Goal: Information Seeking & Learning: Learn about a topic

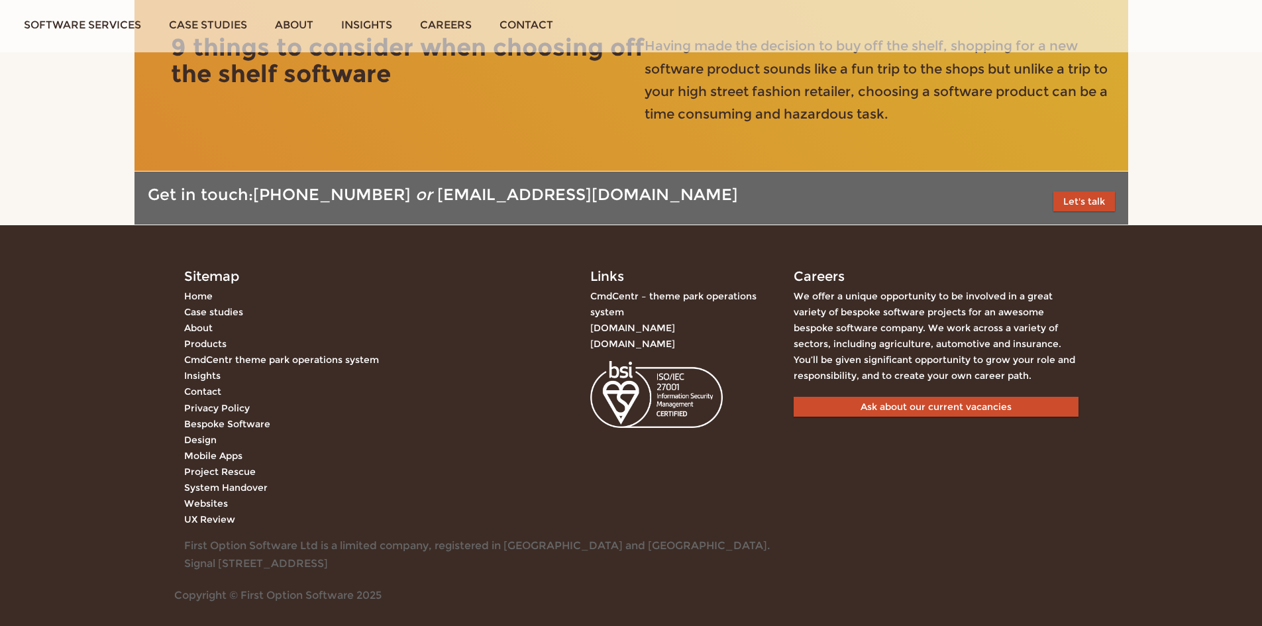
scroll to position [3526, 0]
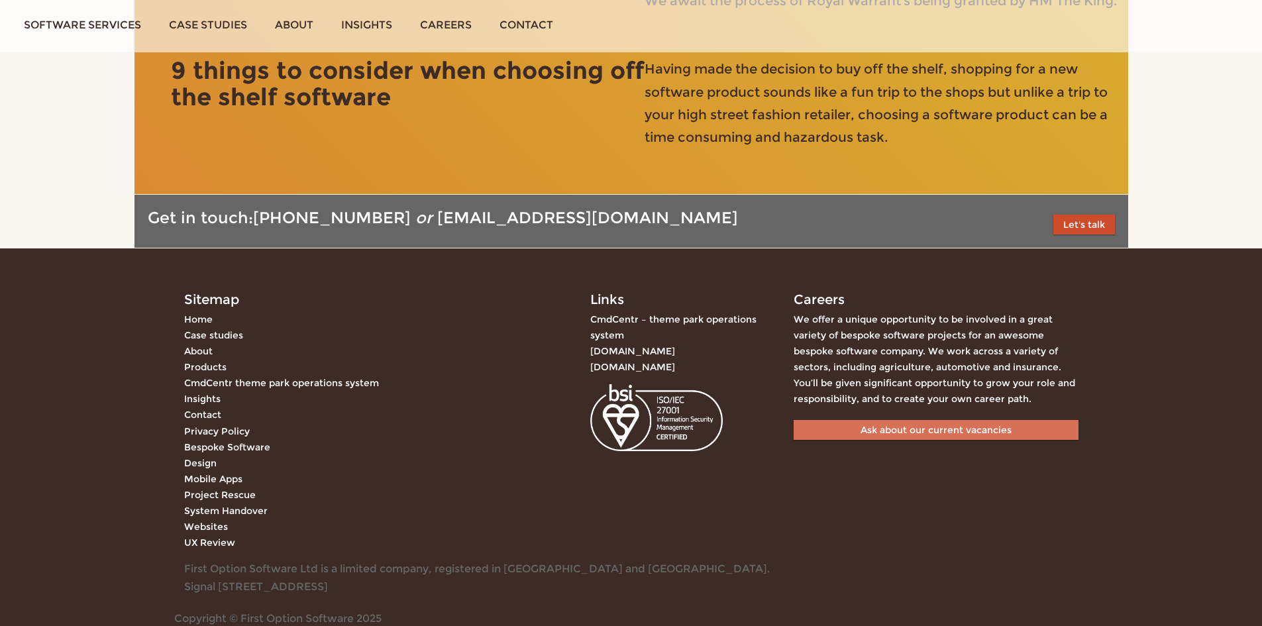
click at [878, 440] on link "Ask about our current vacancies" at bounding box center [935, 430] width 285 height 20
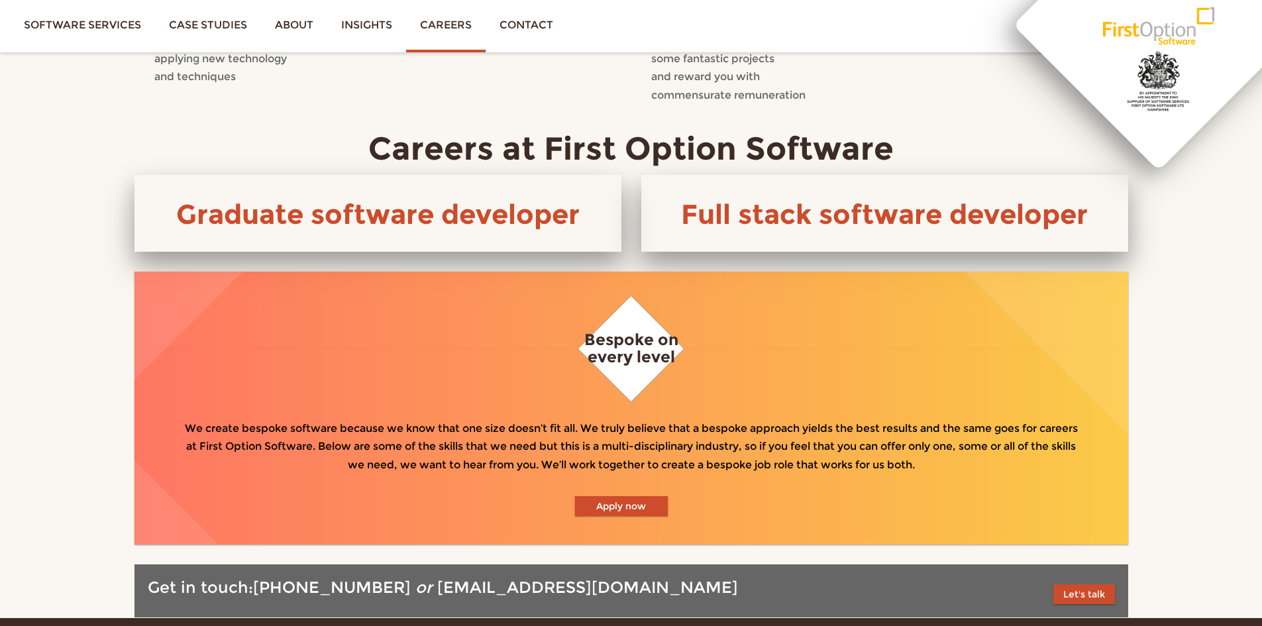
scroll to position [596, 0]
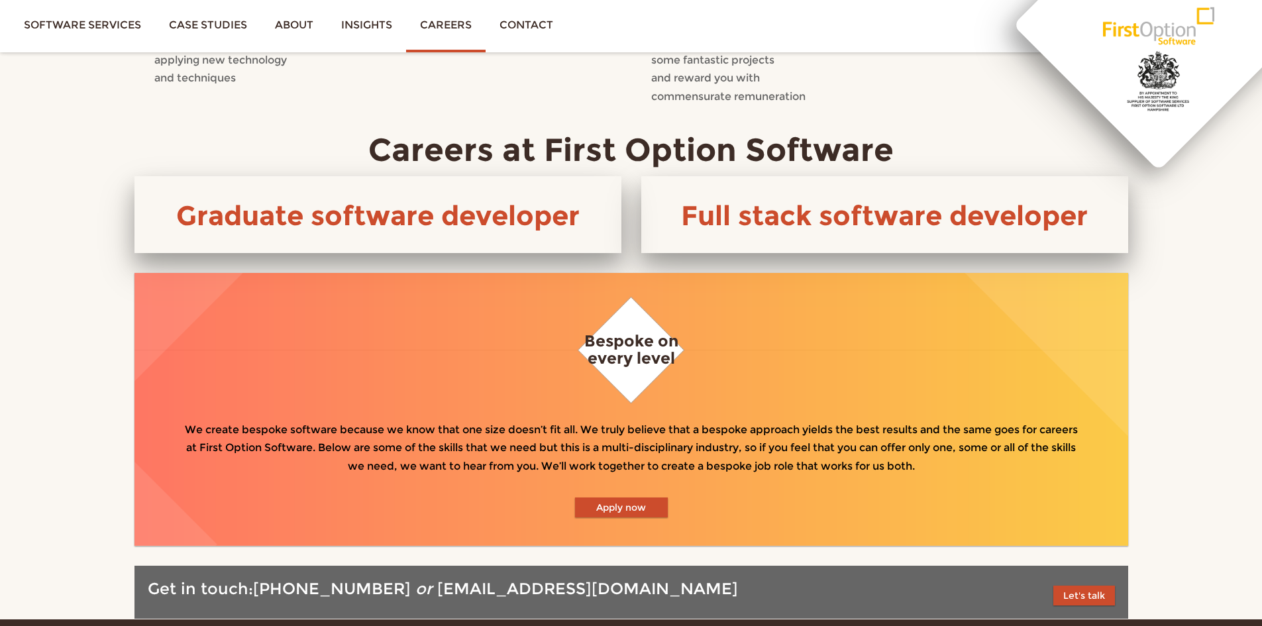
click at [428, 219] on div "Graduate software developer" at bounding box center [377, 214] width 487 height 77
click at [427, 204] on link "Graduate software developer" at bounding box center [377, 215] width 403 height 33
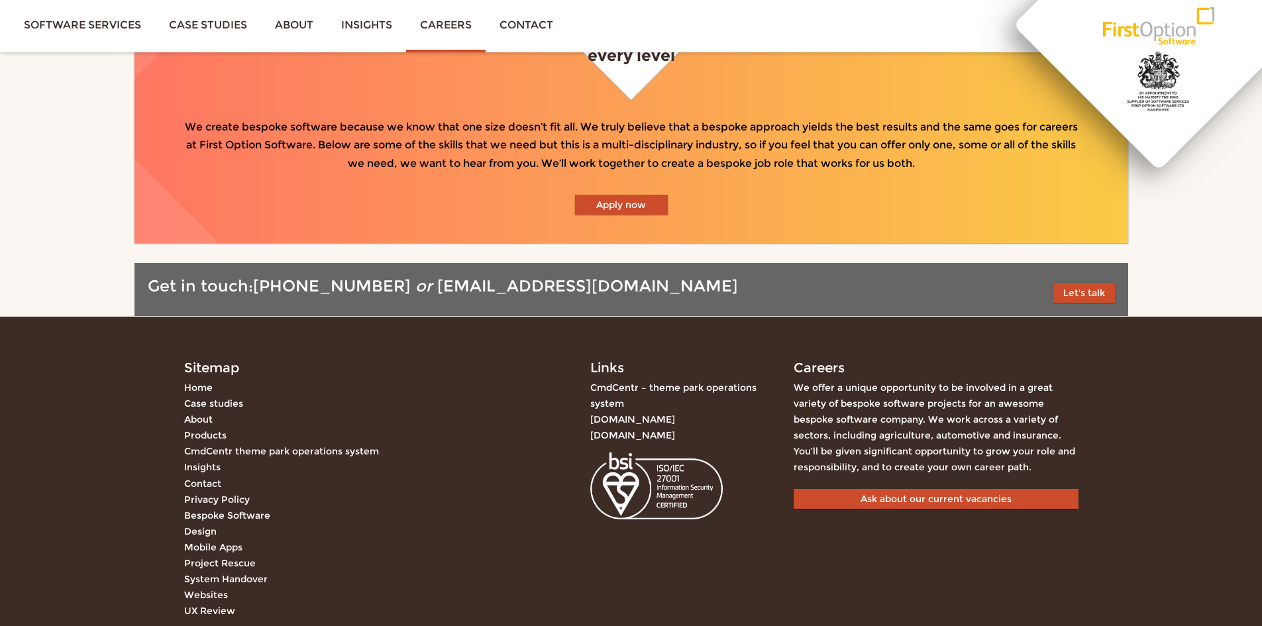
scroll to position [992, 0]
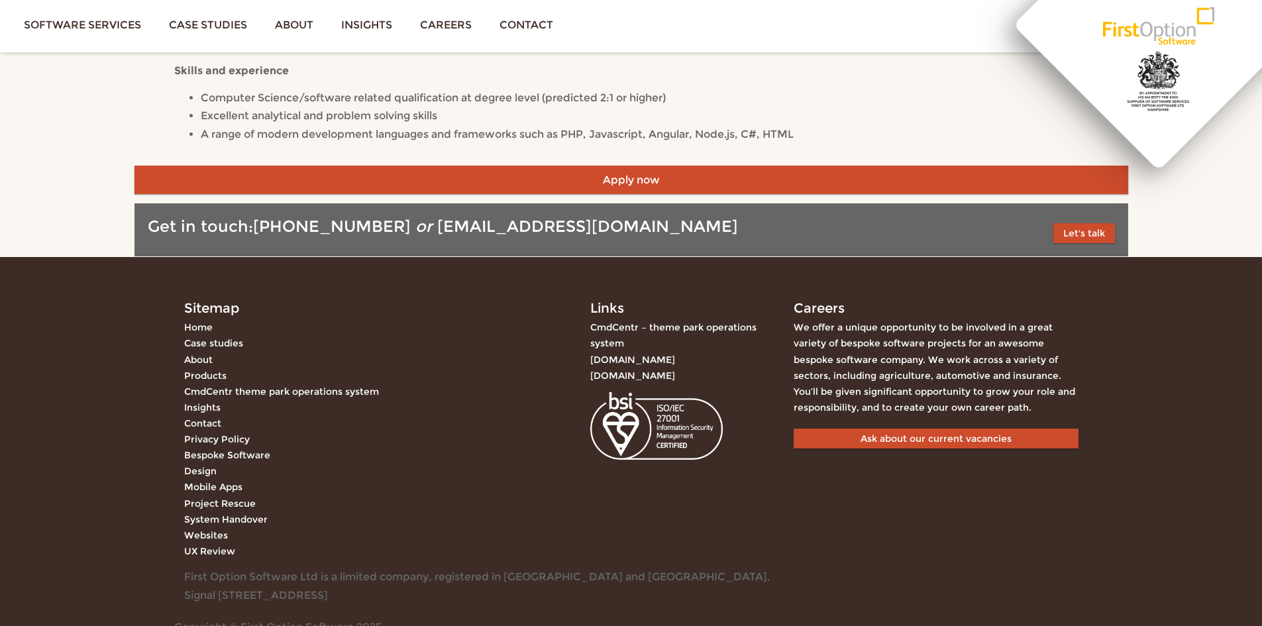
scroll to position [766, 0]
